Goal: Task Accomplishment & Management: Use online tool/utility

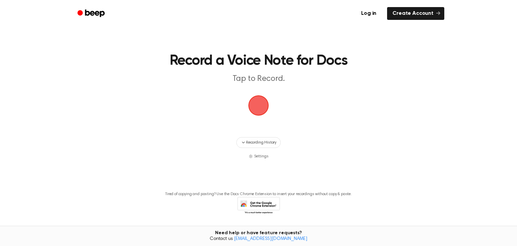
click at [259, 110] on span "button" at bounding box center [258, 105] width 33 height 33
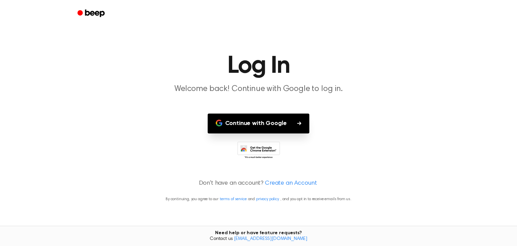
click at [259, 110] on main "Log In Welcome back! Continue with Google to log in. Continue with Google Don't…" at bounding box center [258, 123] width 517 height 246
